Goal: Task Accomplishment & Management: Manage account settings

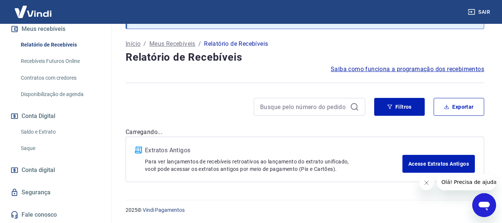
scroll to position [1, 0]
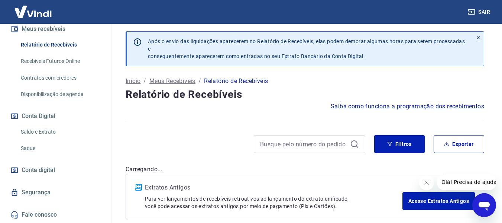
click at [44, 130] on link "Saldo e Extrato" at bounding box center [60, 131] width 84 height 15
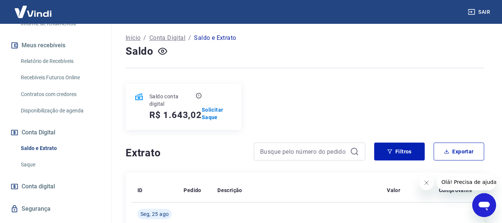
scroll to position [136, 0]
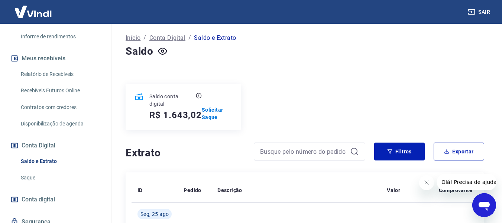
click at [64, 97] on link "Recebíveis Futuros Online" at bounding box center [60, 90] width 84 height 15
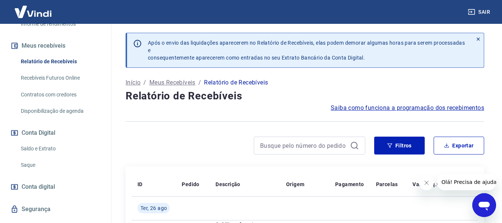
scroll to position [173, 0]
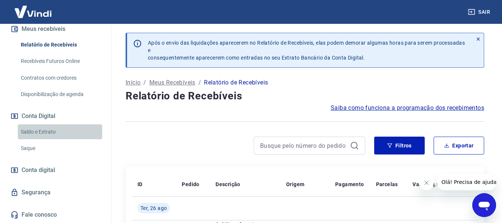
click at [60, 133] on link "Saldo e Extrato" at bounding box center [60, 131] width 84 height 15
